Goal: Information Seeking & Learning: Learn about a topic

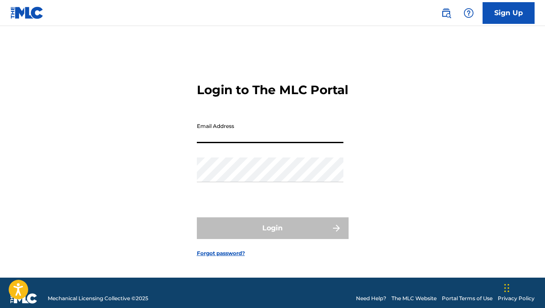
type input "[EMAIL_ADDRESS][DOMAIN_NAME]"
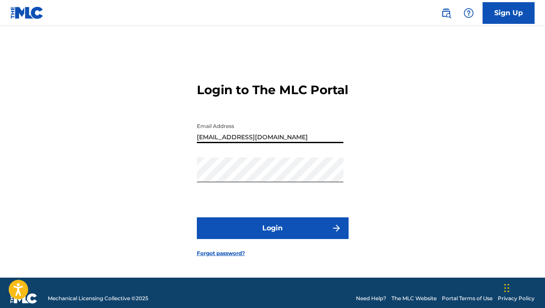
click at [272, 236] on button "Login" at bounding box center [273, 228] width 152 height 22
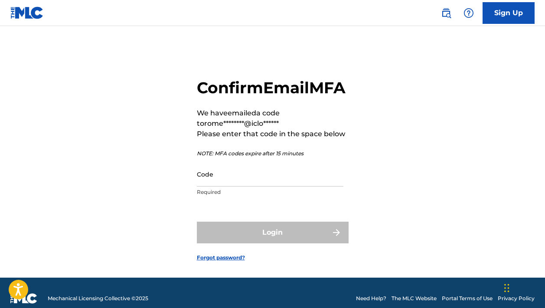
click at [205, 186] on input "Code" at bounding box center [270, 174] width 147 height 25
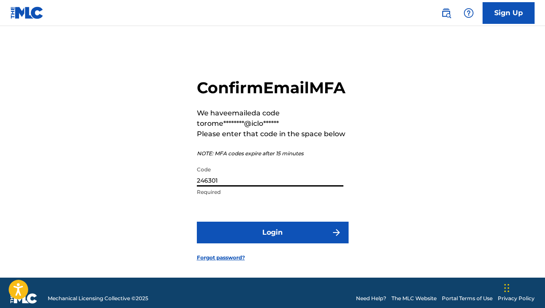
type input "246301"
click at [253, 243] on button "Login" at bounding box center [273, 233] width 152 height 22
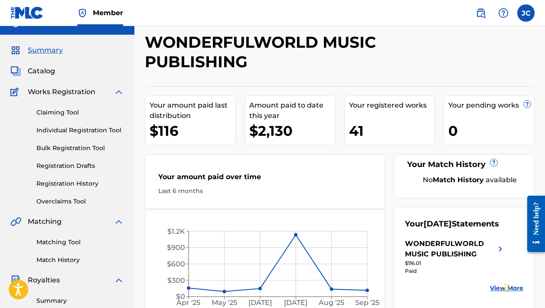
scroll to position [15, 0]
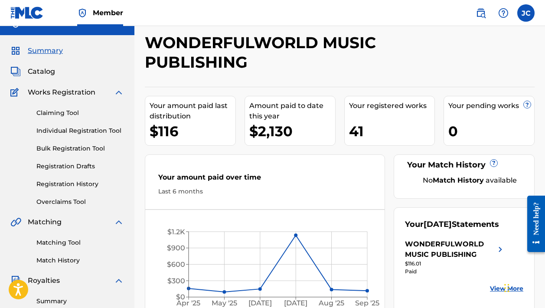
click at [67, 115] on link "Claiming Tool" at bounding box center [80, 112] width 88 height 9
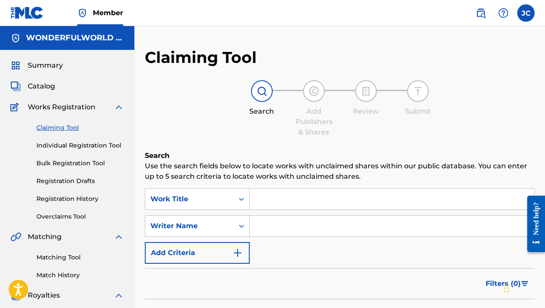
click at [274, 201] on input "Search Form" at bounding box center [392, 199] width 284 height 21
type input "sexy [PERSON_NAME]"
drag, startPoint x: 301, startPoint y: 214, endPoint x: 277, endPoint y: 231, distance: 28.9
click at [277, 231] on input "Search Form" at bounding box center [392, 225] width 284 height 21
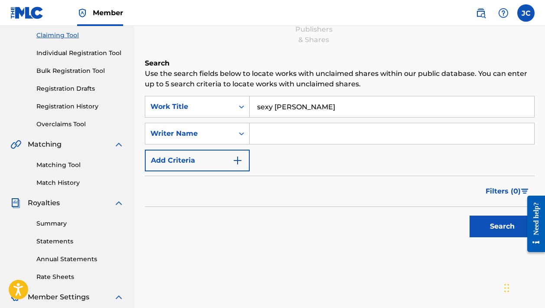
scroll to position [93, 0]
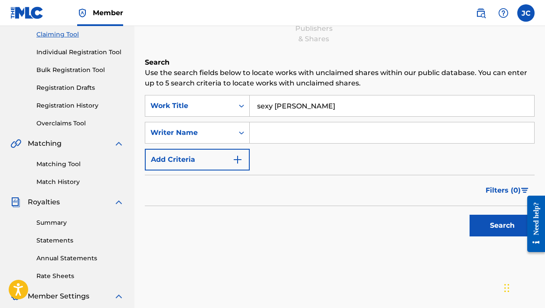
click at [482, 229] on button "Search" at bounding box center [502, 226] width 65 height 22
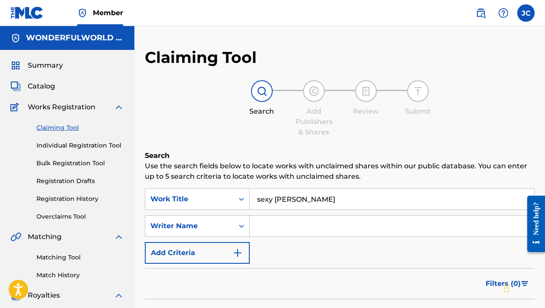
scroll to position [0, 0]
click at [280, 226] on input "Search Form" at bounding box center [392, 225] width 284 height 21
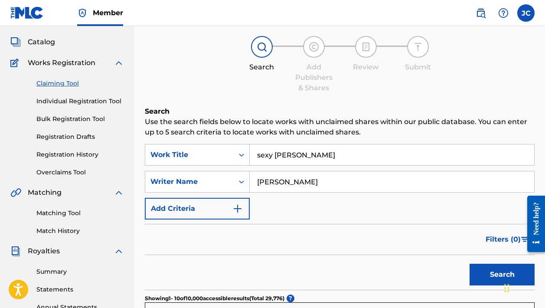
scroll to position [53, 0]
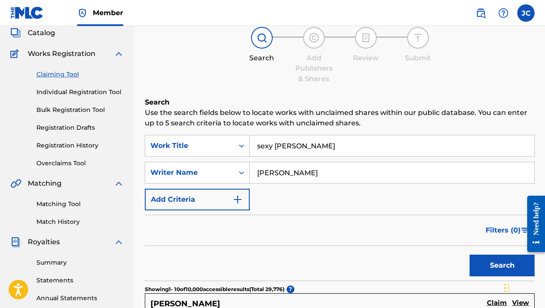
type input "[PERSON_NAME]"
click at [482, 268] on button "Search" at bounding box center [502, 265] width 65 height 22
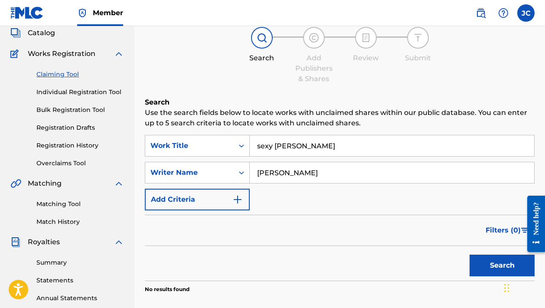
click at [342, 170] on input "[PERSON_NAME]" at bounding box center [392, 172] width 284 height 21
type input "[PERSON_NAME]"
click at [493, 263] on button "Search" at bounding box center [502, 265] width 65 height 22
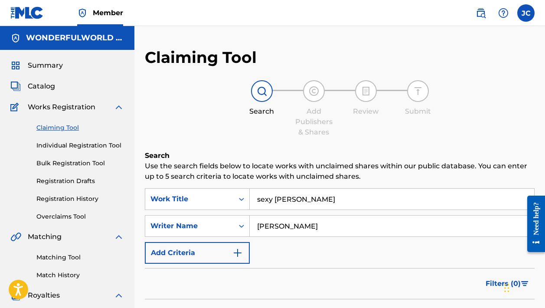
scroll to position [0, 0]
click at [279, 200] on input "sexy [PERSON_NAME]" at bounding box center [392, 199] width 284 height 21
click at [261, 202] on input "sexy [PERSON_NAME]" at bounding box center [392, 199] width 284 height 21
type input "Sexy Black Timberlake"
click at [338, 229] on input "[PERSON_NAME]" at bounding box center [392, 225] width 284 height 21
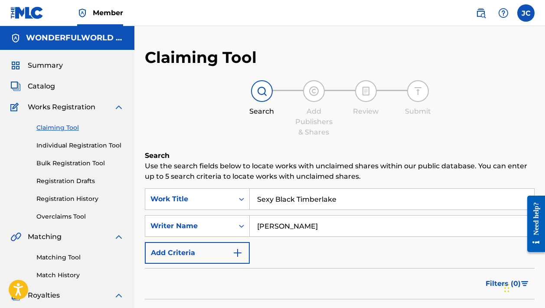
click at [338, 229] on input "[PERSON_NAME]" at bounding box center [392, 225] width 284 height 21
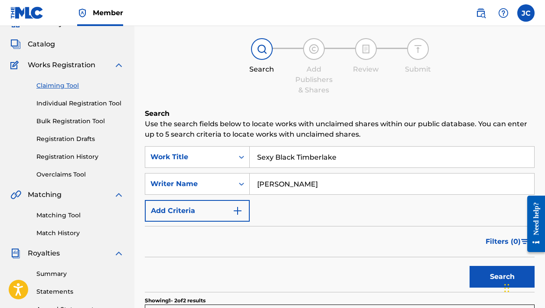
scroll to position [52, 0]
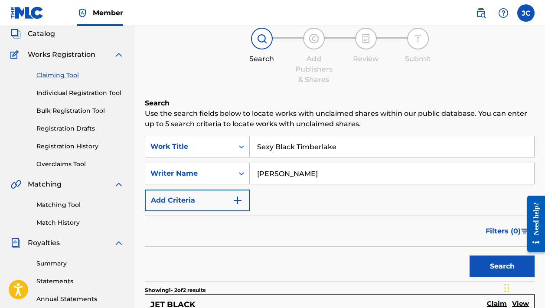
click at [500, 262] on button "Search" at bounding box center [502, 266] width 65 height 22
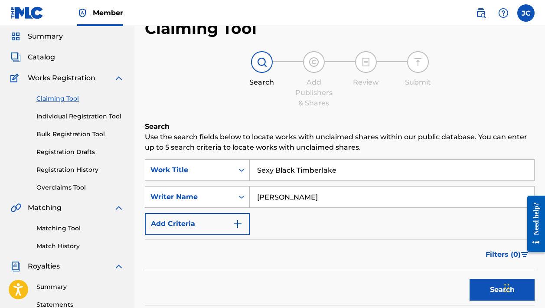
scroll to position [31, 0]
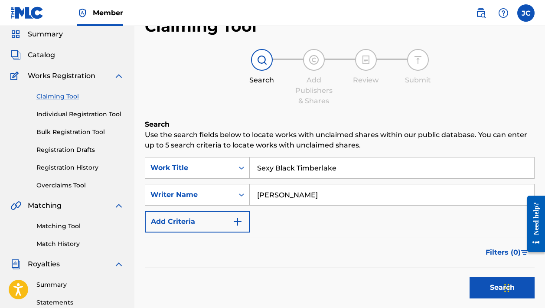
click at [304, 194] on input "[PERSON_NAME]" at bounding box center [392, 194] width 284 height 21
type input "c"
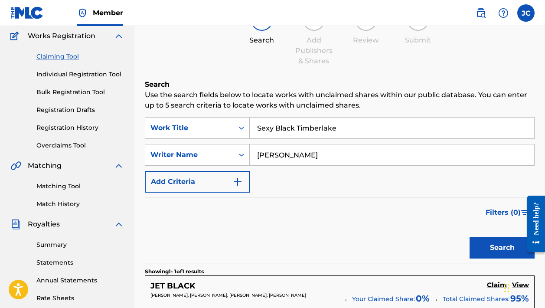
scroll to position [74, 0]
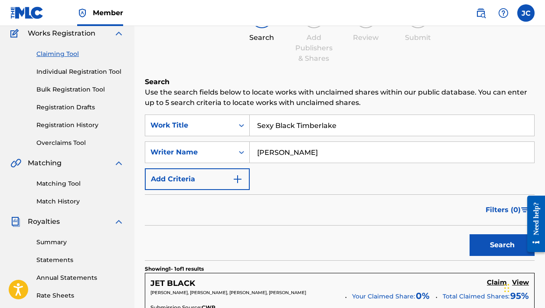
type input "[PERSON_NAME]"
click at [483, 239] on button "Search" at bounding box center [502, 245] width 65 height 22
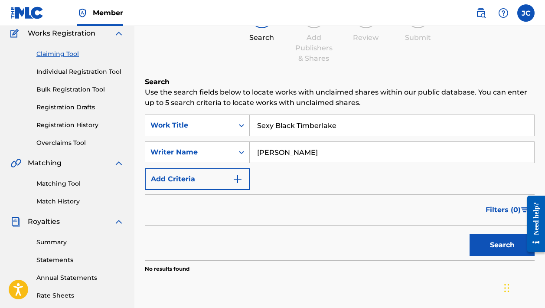
click at [313, 154] on input "[PERSON_NAME]" at bounding box center [392, 152] width 284 height 21
type input "channel tres"
click at [502, 250] on button "Search" at bounding box center [502, 245] width 65 height 22
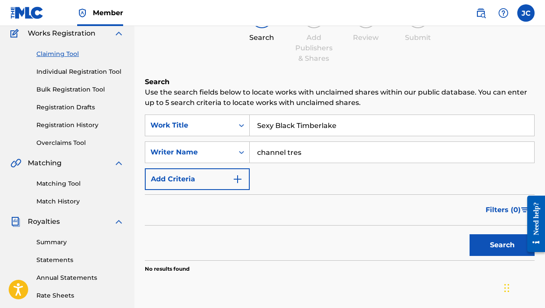
click at [358, 126] on input "Sexy Black Timberlake" at bounding box center [392, 125] width 284 height 21
click at [323, 153] on input "channel tres" at bounding box center [392, 152] width 284 height 21
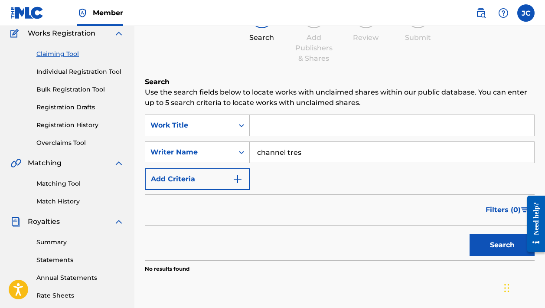
click at [323, 153] on input "channel tres" at bounding box center [392, 152] width 284 height 21
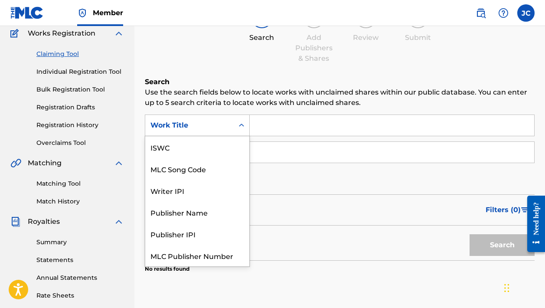
click at [237, 127] on div "Search Form" at bounding box center [242, 125] width 16 height 16
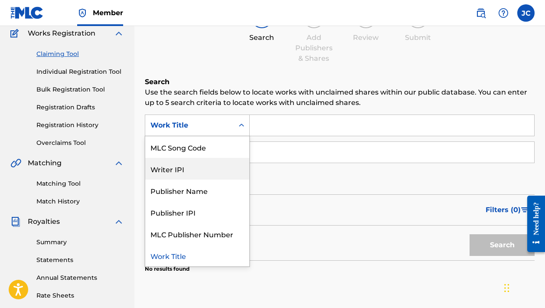
click at [197, 168] on div "Writer IPI" at bounding box center [197, 169] width 104 height 22
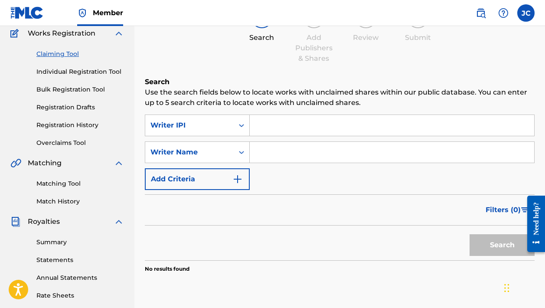
click at [260, 131] on input "Search Form" at bounding box center [392, 125] width 284 height 21
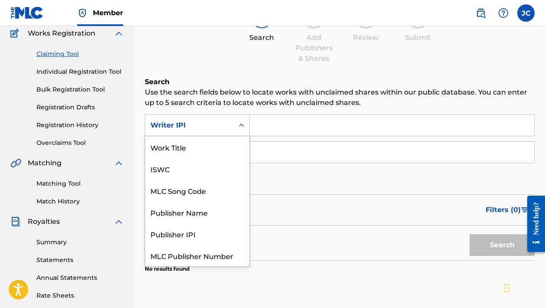
click at [230, 128] on div "Writer IPI" at bounding box center [189, 125] width 88 height 16
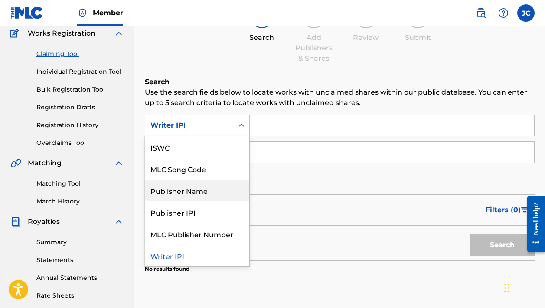
click at [194, 195] on div "Publisher Name" at bounding box center [197, 190] width 104 height 22
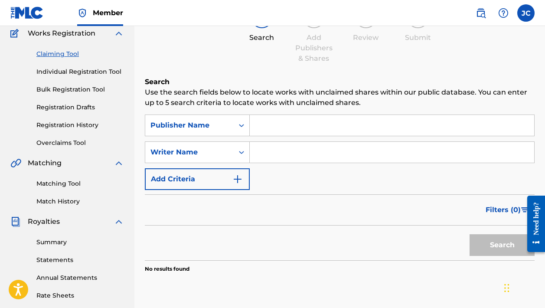
click at [262, 127] on input "Search Form" at bounding box center [392, 125] width 284 height 21
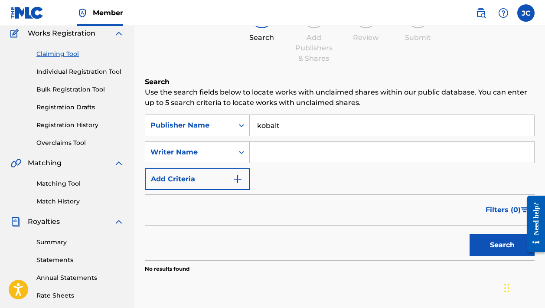
type input "kobalt"
click at [482, 254] on button "Search" at bounding box center [502, 245] width 65 height 22
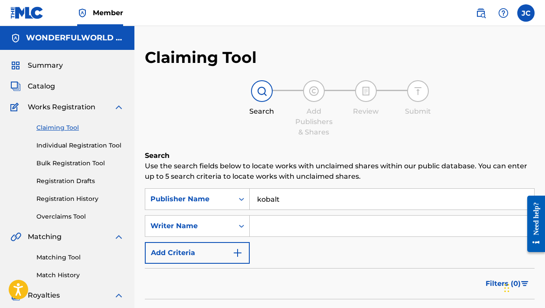
scroll to position [0, 0]
click at [284, 202] on input "kobalt" at bounding box center [392, 199] width 284 height 21
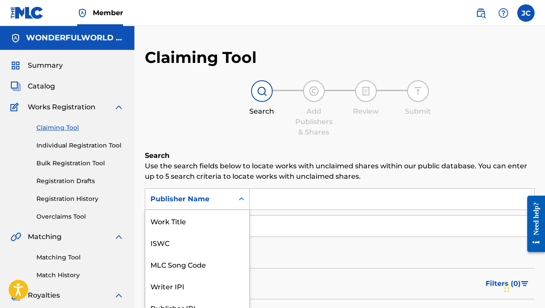
scroll to position [26, 0]
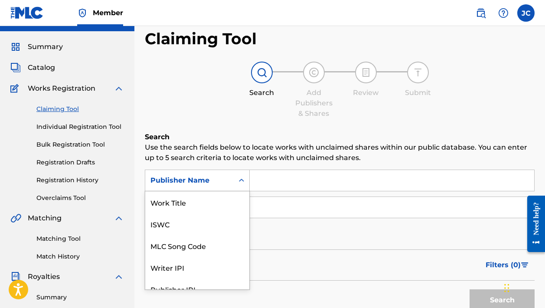
click at [236, 191] on div "Publisher Name selected, 7 of 7. 7 results available. Use Up and Down to choose…" at bounding box center [197, 181] width 105 height 22
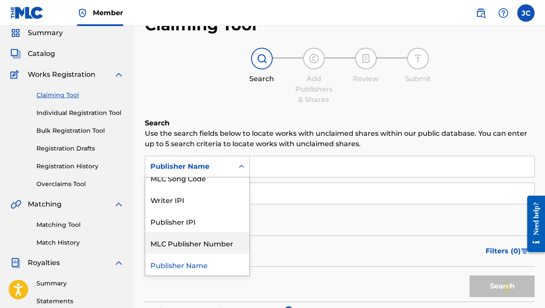
scroll to position [0, 0]
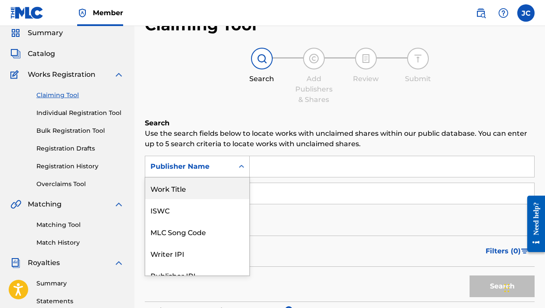
click at [187, 191] on div "Work Title" at bounding box center [197, 188] width 104 height 22
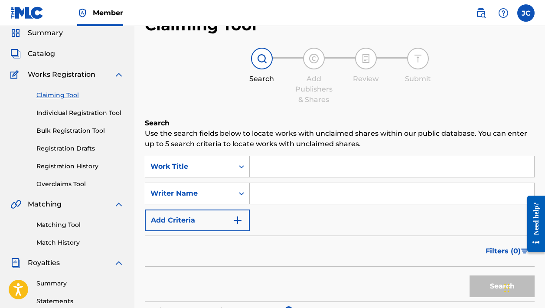
click at [291, 169] on input "Search Form" at bounding box center [392, 166] width 284 height 21
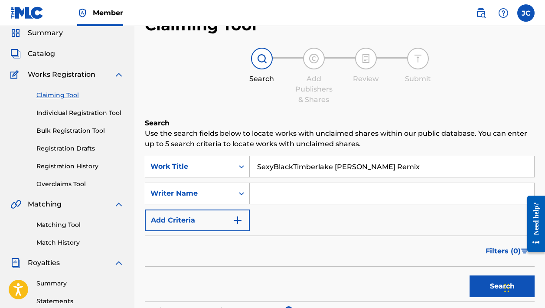
drag, startPoint x: 342, startPoint y: 166, endPoint x: 335, endPoint y: 166, distance: 6.9
click at [335, 166] on input "SexyBlackTimberlake [PERSON_NAME] Remix" at bounding box center [392, 166] width 284 height 21
click at [347, 166] on input "SexyBlackTimberlake [PERSON_NAME] Remix" at bounding box center [392, 166] width 284 height 21
click at [274, 168] on input "SexyBlackTimberlake [PERSON_NAME] Remix" at bounding box center [392, 166] width 284 height 21
click at [294, 164] on input "Sexy BlackTimberlake [PERSON_NAME] Remix" at bounding box center [392, 166] width 284 height 21
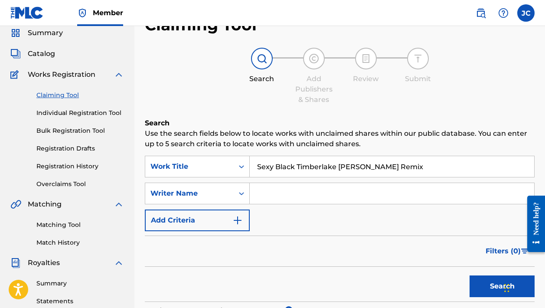
click at [477, 284] on button "Search" at bounding box center [502, 286] width 65 height 22
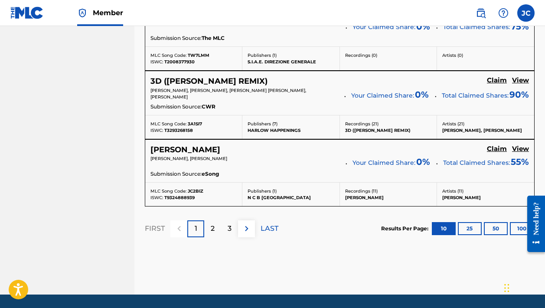
scroll to position [809, 0]
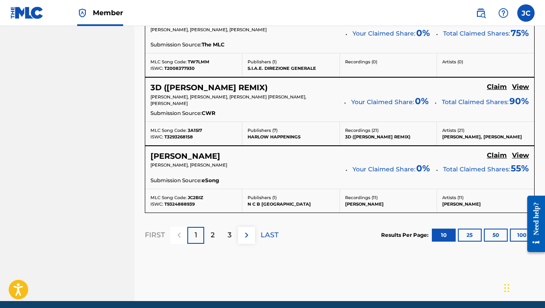
click at [213, 232] on p "2" at bounding box center [213, 235] width 4 height 10
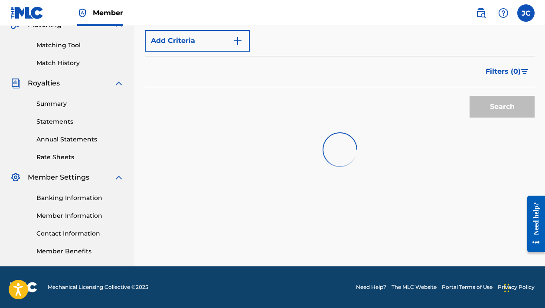
scroll to position [212, 0]
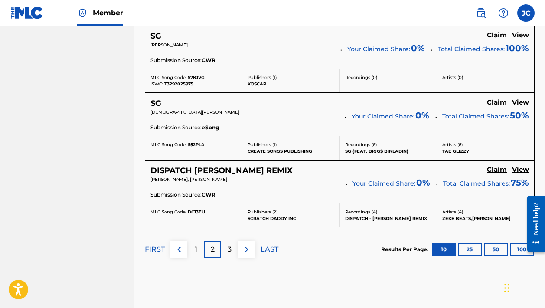
click at [228, 251] on p "3" at bounding box center [230, 249] width 4 height 10
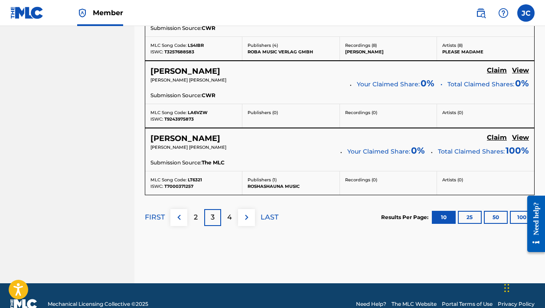
click at [232, 220] on div "4" at bounding box center [229, 217] width 17 height 17
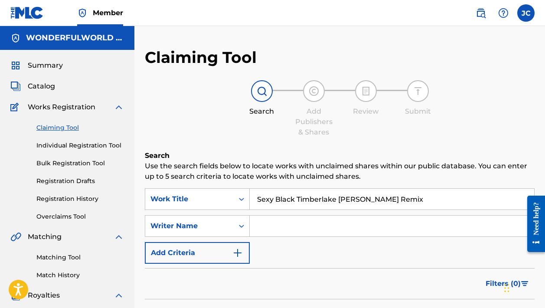
scroll to position [0, 0]
click at [259, 96] on img at bounding box center [262, 91] width 10 height 10
click at [335, 201] on input "Sexy Black Timberlake [PERSON_NAME] Remix" at bounding box center [392, 199] width 284 height 21
drag, startPoint x: 335, startPoint y: 201, endPoint x: 254, endPoint y: 199, distance: 80.6
click at [254, 199] on input "Sexy Black Timberlake [PERSON_NAME] Remix" at bounding box center [392, 199] width 284 height 21
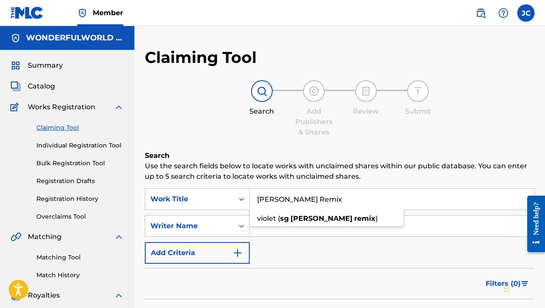
click at [324, 198] on input "[PERSON_NAME] Remix" at bounding box center [392, 199] width 284 height 21
paste input "Sexy Black Timberlake"
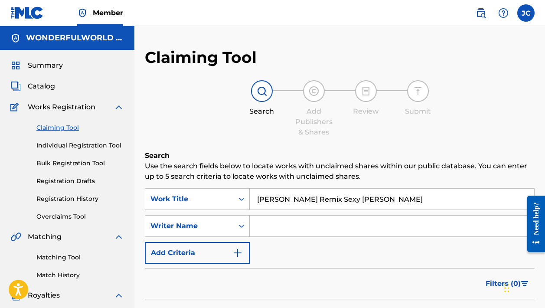
type input "[PERSON_NAME] Remix Sexy [PERSON_NAME]"
click at [320, 205] on input "[PERSON_NAME] Remix Sexy [PERSON_NAME]" at bounding box center [392, 199] width 284 height 21
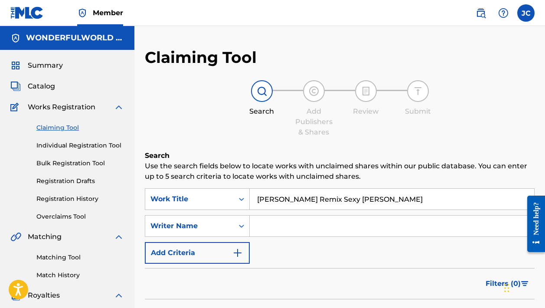
click at [320, 205] on input "[PERSON_NAME] Remix Sexy [PERSON_NAME]" at bounding box center [392, 199] width 284 height 21
paste input "Sexy Black Timberlake"
type input "Sexy Black Timberlake"
click at [36, 85] on span "Catalog" at bounding box center [41, 86] width 27 height 10
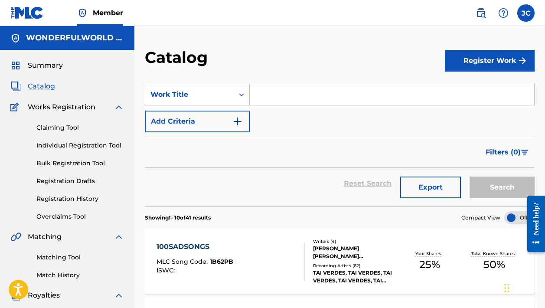
click at [277, 92] on input "Search Form" at bounding box center [392, 94] width 284 height 21
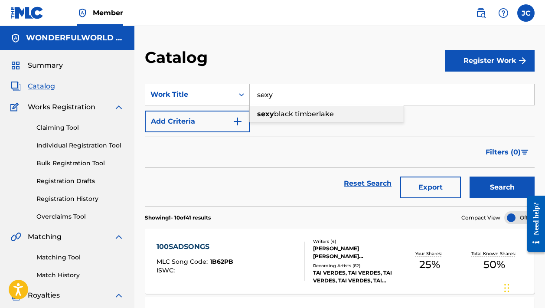
click at [274, 117] on span "black timberlake" at bounding box center [304, 114] width 60 height 8
type input "sexy black [PERSON_NAME]"
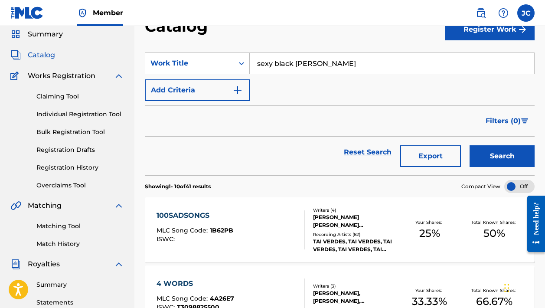
scroll to position [30, 0]
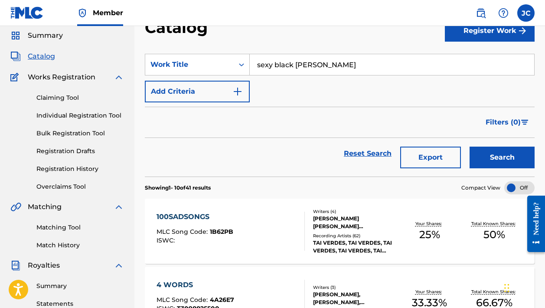
click at [492, 151] on button "Search" at bounding box center [502, 158] width 65 height 22
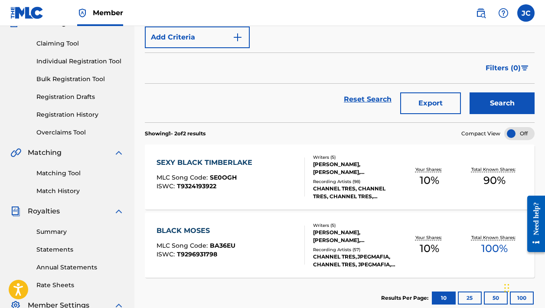
scroll to position [82, 0]
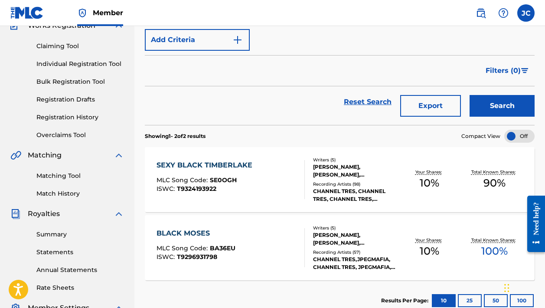
click at [353, 181] on div "Recording Artists ( 98 )" at bounding box center [355, 184] width 85 height 7
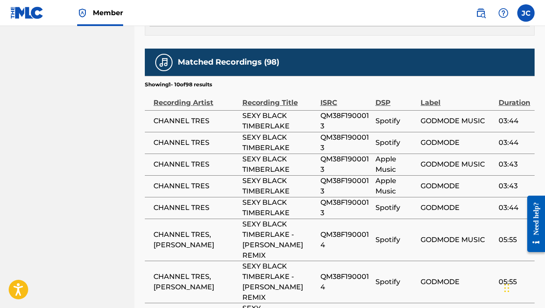
scroll to position [991, 0]
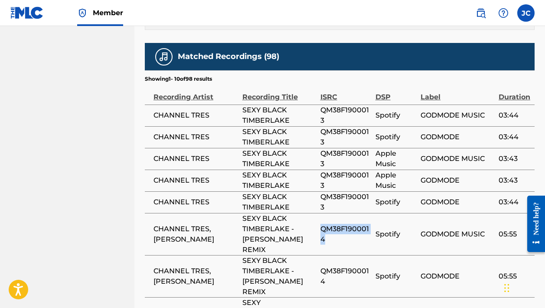
drag, startPoint x: 320, startPoint y: 182, endPoint x: 358, endPoint y: 192, distance: 39.0
click at [358, 224] on span "QM38F1900014" at bounding box center [345, 234] width 51 height 21
copy span "QM38F1900014"
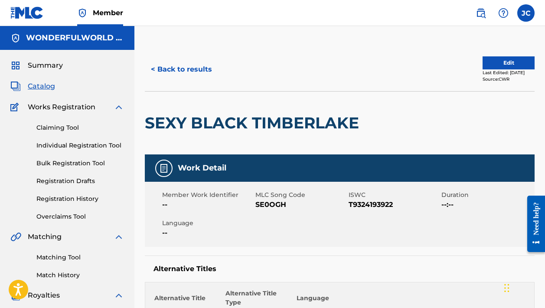
scroll to position [0, 0]
click at [46, 86] on span "Catalog" at bounding box center [41, 86] width 27 height 10
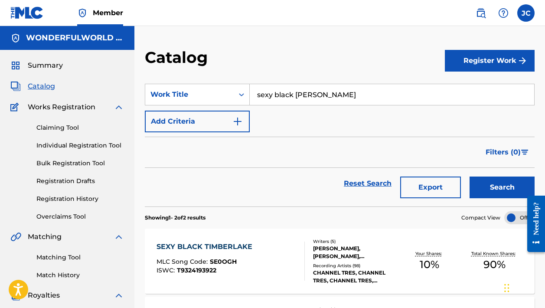
click at [491, 265] on span "90 %" at bounding box center [494, 265] width 22 height 16
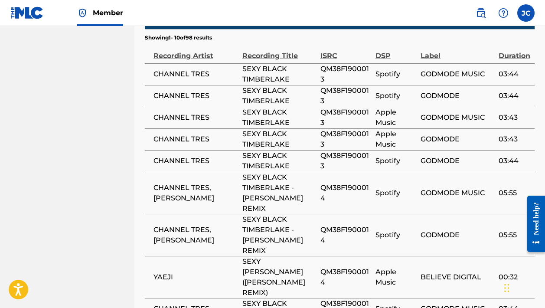
scroll to position [1035, 0]
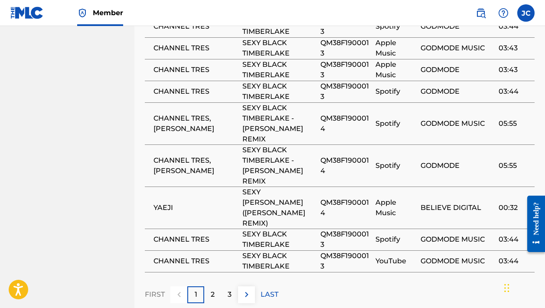
click at [215, 286] on div "2" at bounding box center [212, 294] width 17 height 17
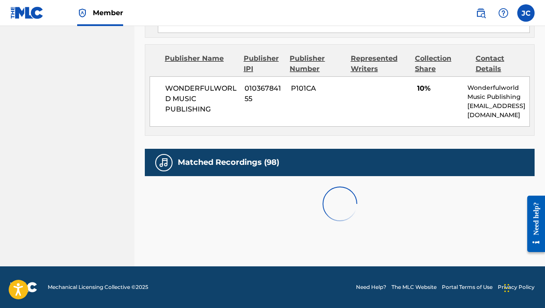
scroll to position [845, 0]
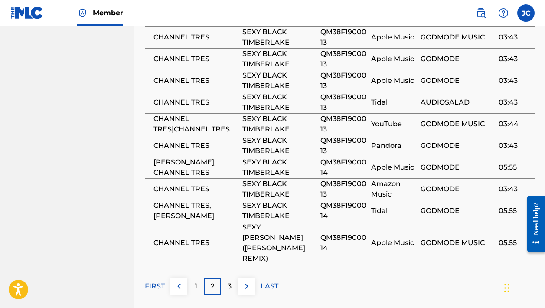
click at [228, 281] on p "3" at bounding box center [230, 286] width 4 height 10
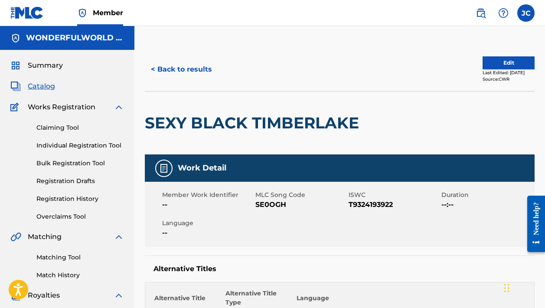
scroll to position [0, 0]
click at [121, 106] on img at bounding box center [119, 107] width 10 height 10
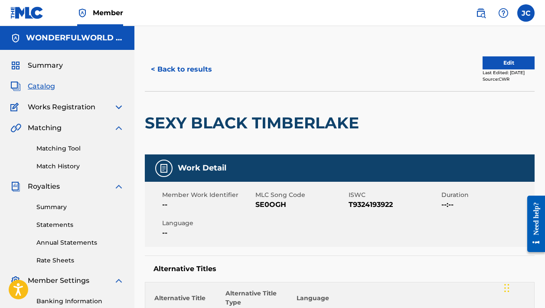
click at [117, 127] on img at bounding box center [119, 128] width 10 height 10
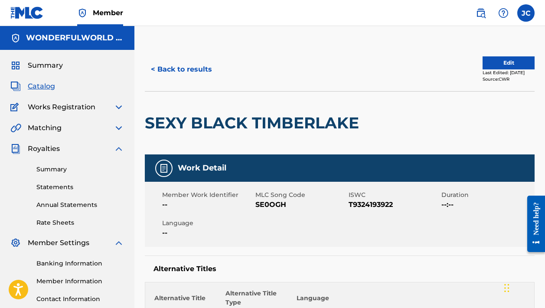
click at [118, 150] on img at bounding box center [119, 148] width 10 height 10
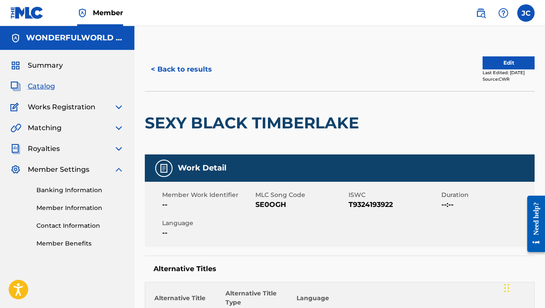
click at [120, 170] on img at bounding box center [119, 169] width 10 height 10
click at [56, 68] on span "Summary" at bounding box center [45, 65] width 35 height 10
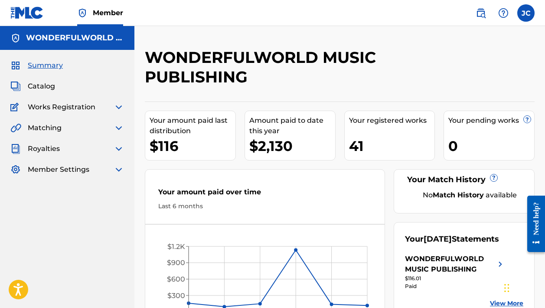
click at [49, 85] on span "Catalog" at bounding box center [41, 86] width 27 height 10
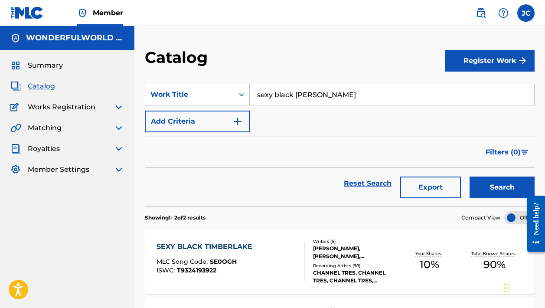
click at [321, 101] on input "sexy black [PERSON_NAME]" at bounding box center [392, 94] width 284 height 21
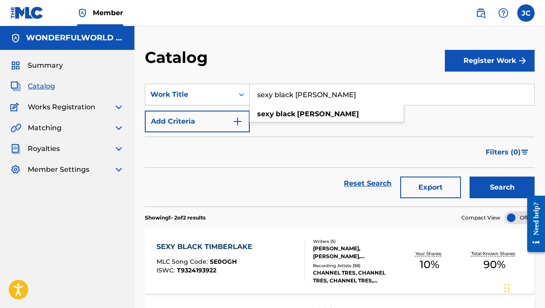
click at [321, 101] on input "sexy black [PERSON_NAME]" at bounding box center [392, 94] width 284 height 21
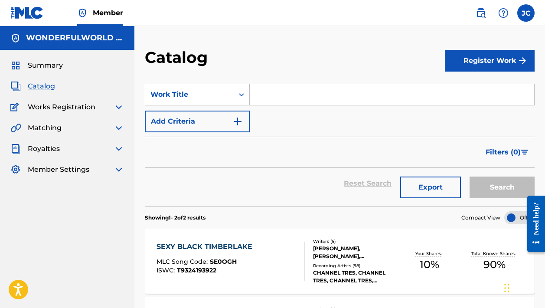
click at [44, 88] on span "Catalog" at bounding box center [41, 86] width 27 height 10
click at [43, 85] on span "Catalog" at bounding box center [41, 86] width 27 height 10
click at [48, 63] on span "Summary" at bounding box center [45, 65] width 35 height 10
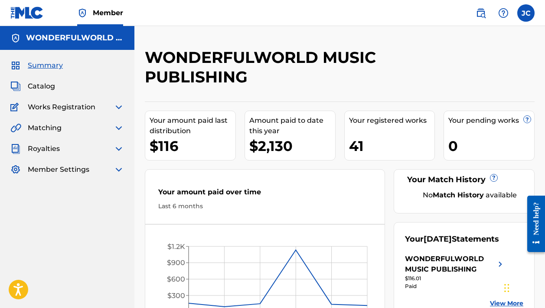
click at [48, 85] on span "Catalog" at bounding box center [41, 86] width 27 height 10
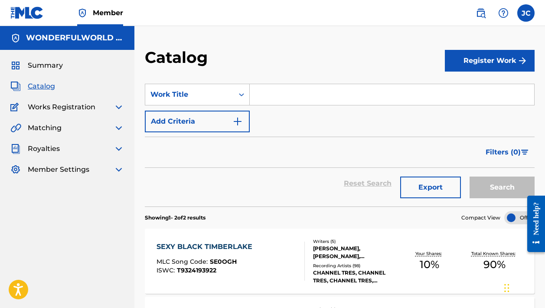
click at [525, 17] on label at bounding box center [525, 12] width 17 height 17
click at [526, 13] on input "[PERSON_NAME] [EMAIL_ADDRESS][DOMAIN_NAME] Notification Preferences Profile Log…" at bounding box center [526, 13] width 0 height 0
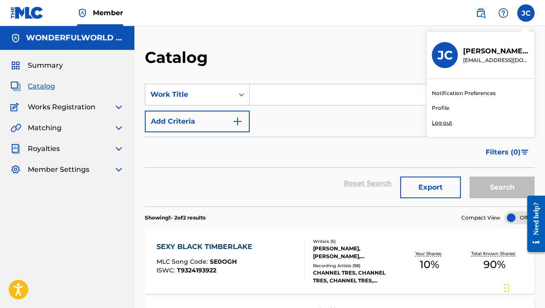
click at [444, 52] on h3 "JC" at bounding box center [444, 55] width 15 height 15
click at [526, 13] on input "[PERSON_NAME] [EMAIL_ADDRESS][DOMAIN_NAME] Notification Preferences Profile Log…" at bounding box center [526, 13] width 0 height 0
click at [433, 107] on link "Profile" at bounding box center [440, 108] width 17 height 8
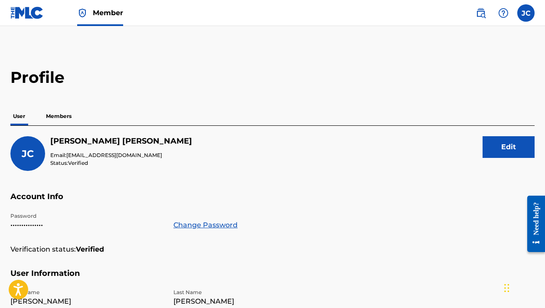
click at [59, 115] on p "Members" at bounding box center [58, 116] width 31 height 18
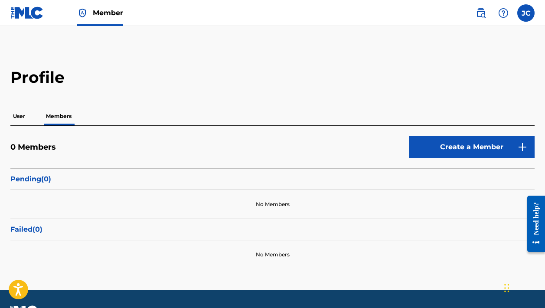
click at [23, 114] on p "User" at bounding box center [18, 116] width 17 height 18
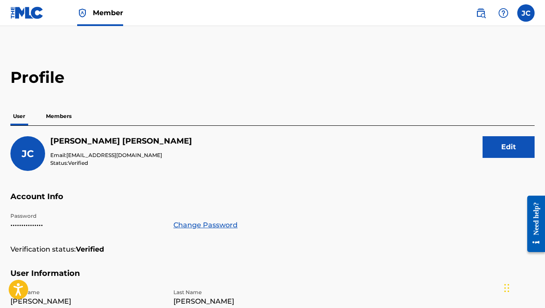
click at [32, 21] on link at bounding box center [26, 13] width 33 height 26
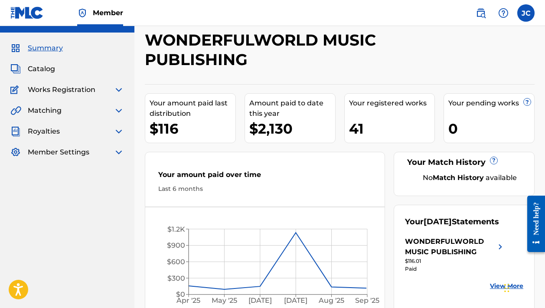
scroll to position [26, 0]
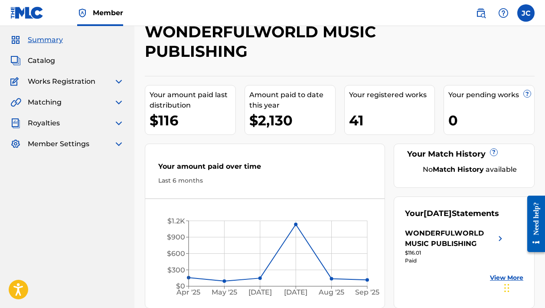
click at [47, 59] on span "Catalog" at bounding box center [41, 60] width 27 height 10
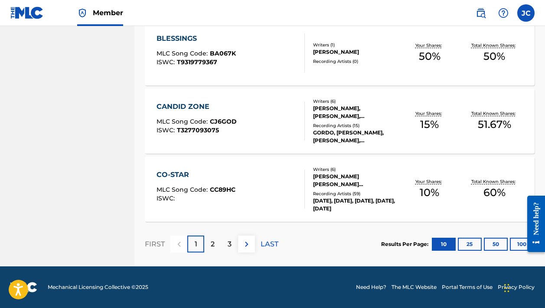
scroll to position [685, 0]
click at [212, 241] on p "2" at bounding box center [213, 244] width 4 height 10
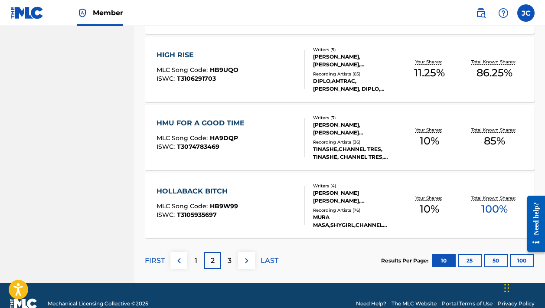
scroll to position [666, 0]
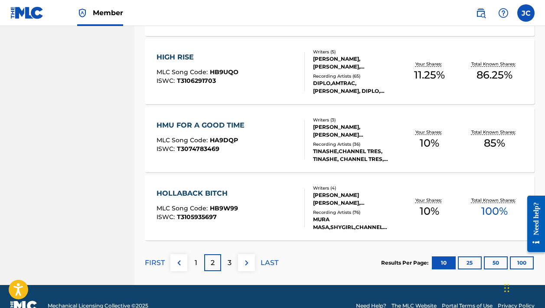
click at [332, 198] on div "[PERSON_NAME] [PERSON_NAME], [PERSON_NAME], [PERSON_NAME], [PERSON_NAME]" at bounding box center [355, 199] width 85 height 16
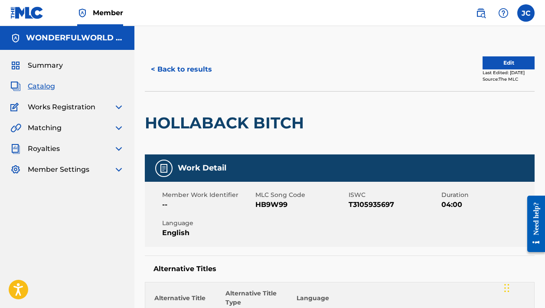
click at [46, 69] on span "Summary" at bounding box center [45, 65] width 35 height 10
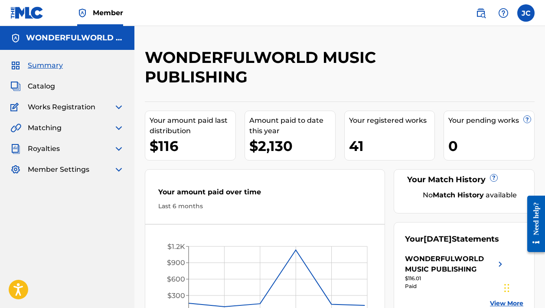
click at [42, 86] on span "Catalog" at bounding box center [41, 86] width 27 height 10
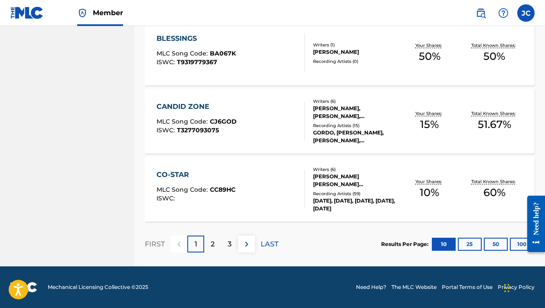
scroll to position [685, 0]
click at [216, 244] on div "2" at bounding box center [212, 243] width 17 height 17
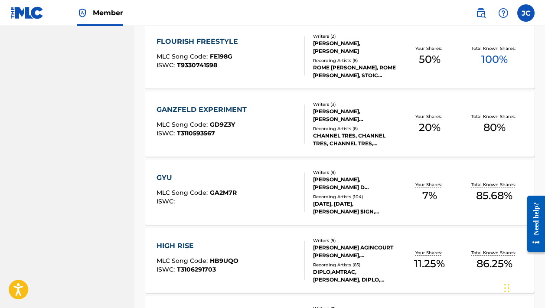
scroll to position [481, 0]
